Goal: Transaction & Acquisition: Book appointment/travel/reservation

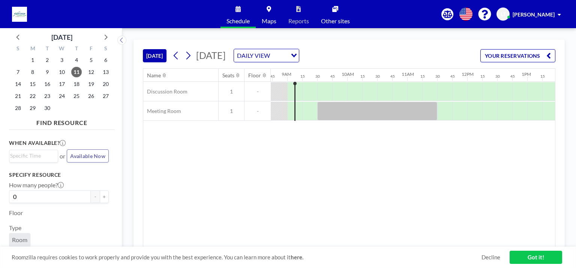
scroll to position [0, 525]
drag, startPoint x: 347, startPoint y: 246, endPoint x: 365, endPoint y: 244, distance: 17.8
click at [365, 244] on div "[DATE] [DATE] DAILY VIEW Loading... YOUR RESERVATIONS Name Seats Floor 12AM 15 …" at bounding box center [349, 147] width 431 height 217
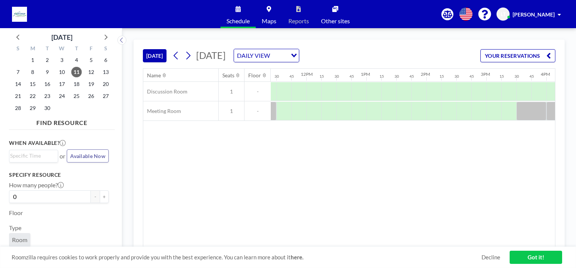
scroll to position [0, 758]
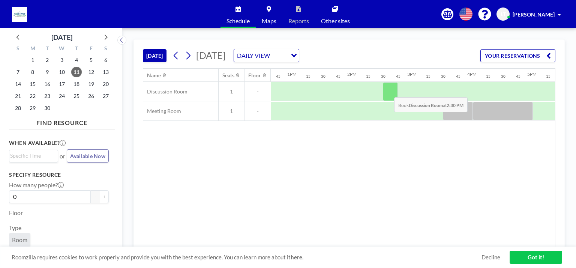
click at [388, 91] on div at bounding box center [390, 91] width 15 height 19
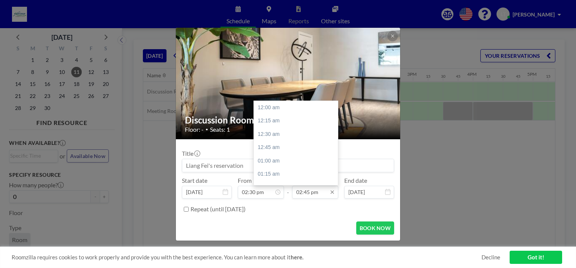
scroll to position [788, 0]
click at [270, 171] on div "04:00 pm" at bounding box center [298, 175] width 88 height 14
type input "04:00 pm"
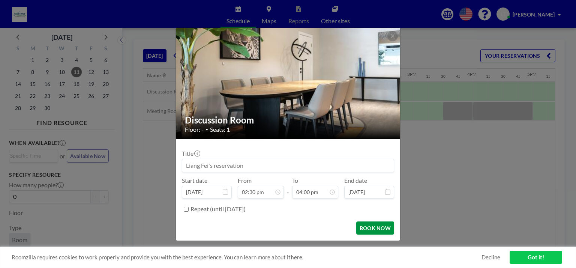
scroll to position [854, 0]
click at [370, 228] on button "BOOK NOW" at bounding box center [375, 227] width 38 height 13
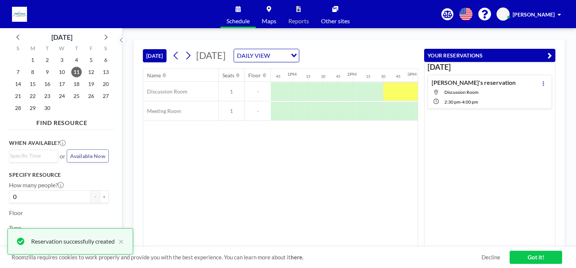
click at [344, 135] on div "Name Seats Floor 12AM 15 30 45 1AM 15 30 45 2AM 15 30 45 3AM 15 30 45 4AM 15 30…" at bounding box center [280, 158] width 275 height 178
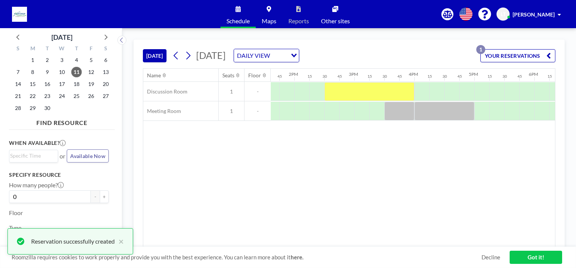
scroll to position [0, 819]
